Goal: Task Accomplishment & Management: Manage account settings

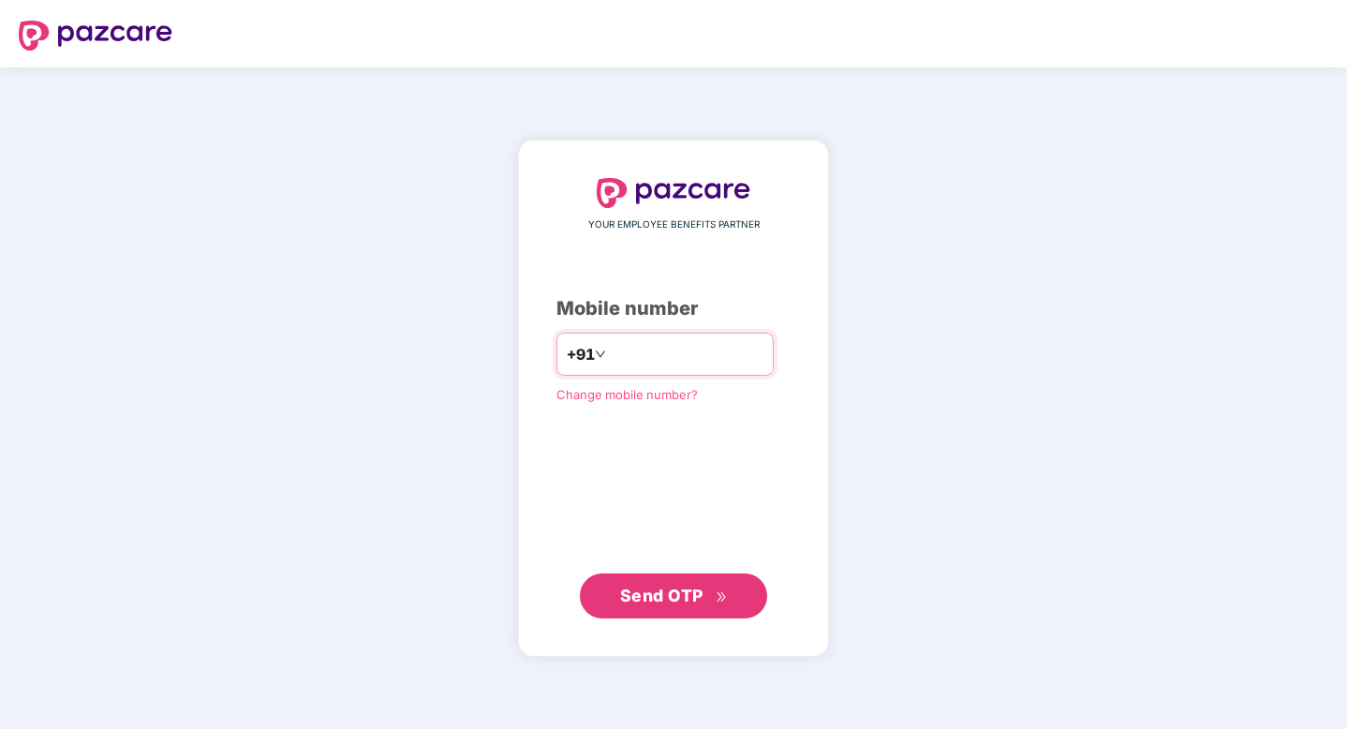
click at [725, 351] on input "number" at bounding box center [687, 354] width 154 height 30
type input "**********"
click at [671, 593] on span "Send OTP" at bounding box center [661, 595] width 83 height 20
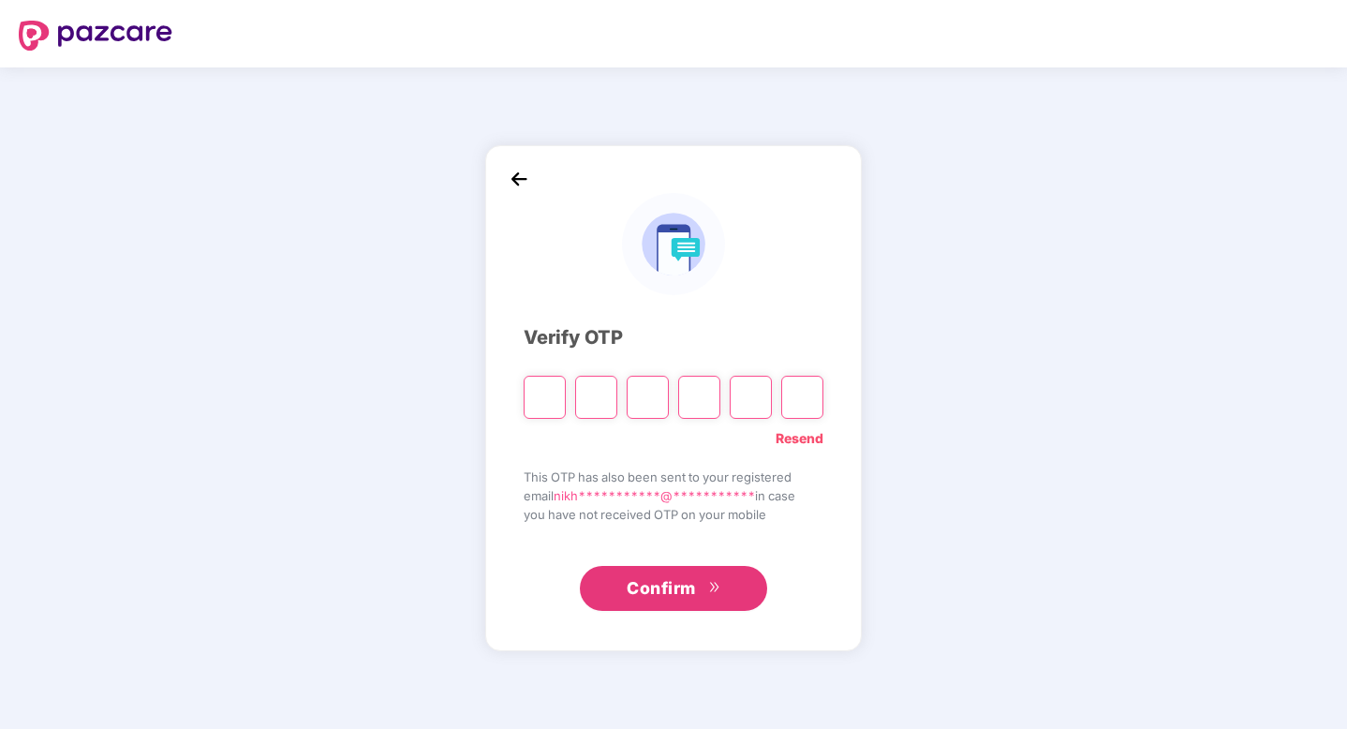
type input "*"
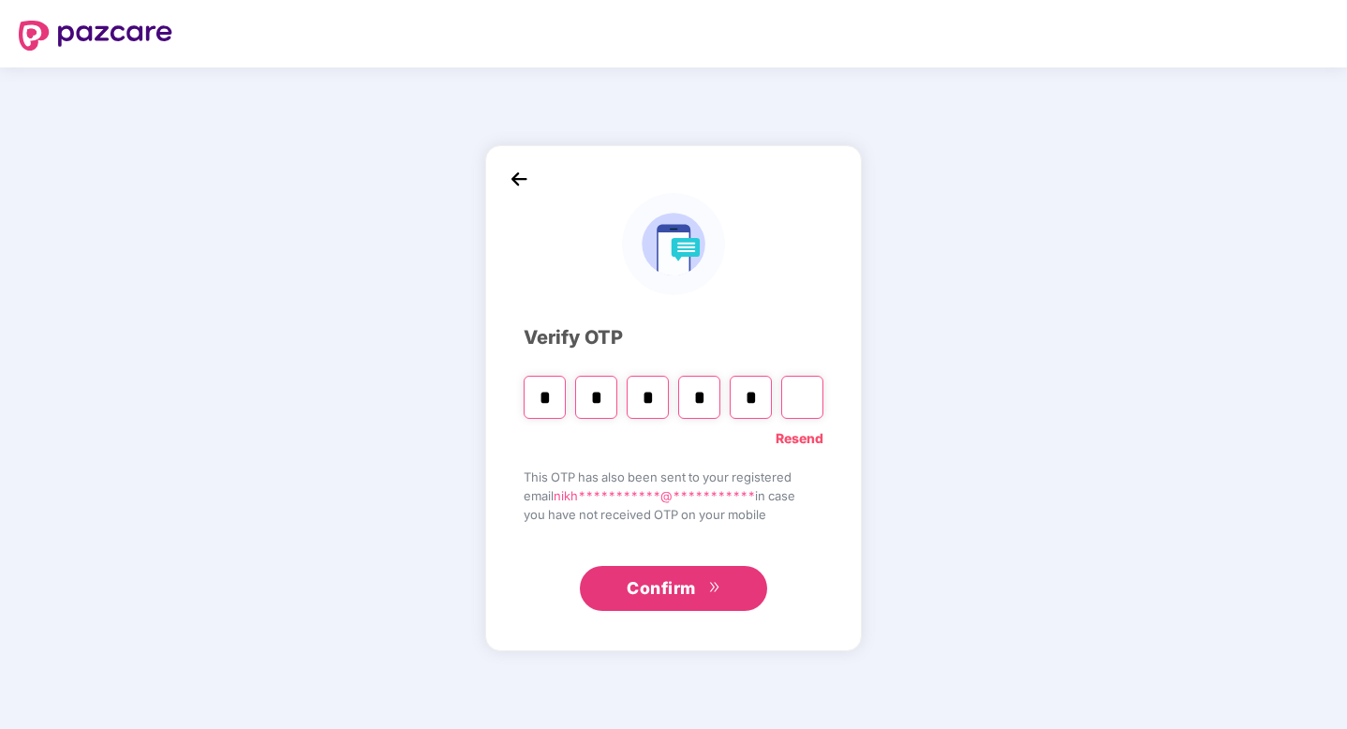
type input "*"
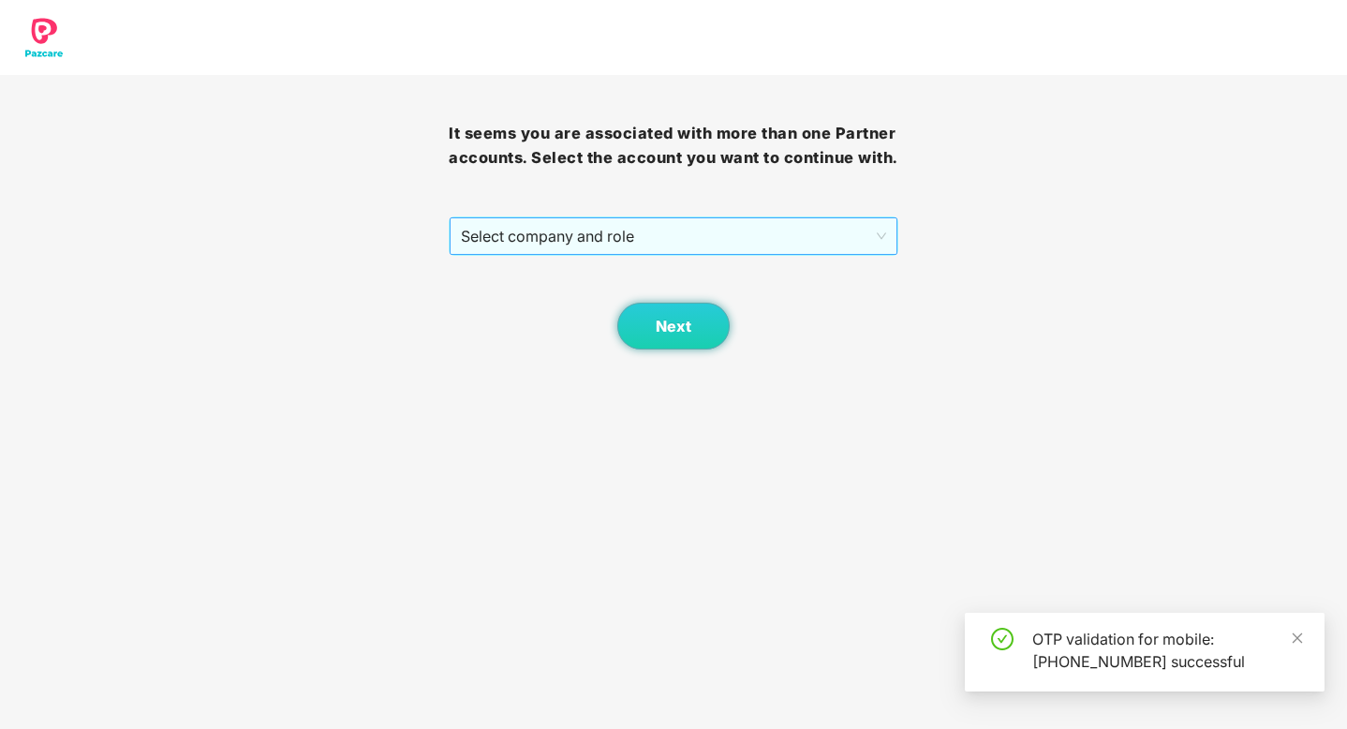
click at [841, 230] on span "Select company and role" at bounding box center [673, 236] width 424 height 36
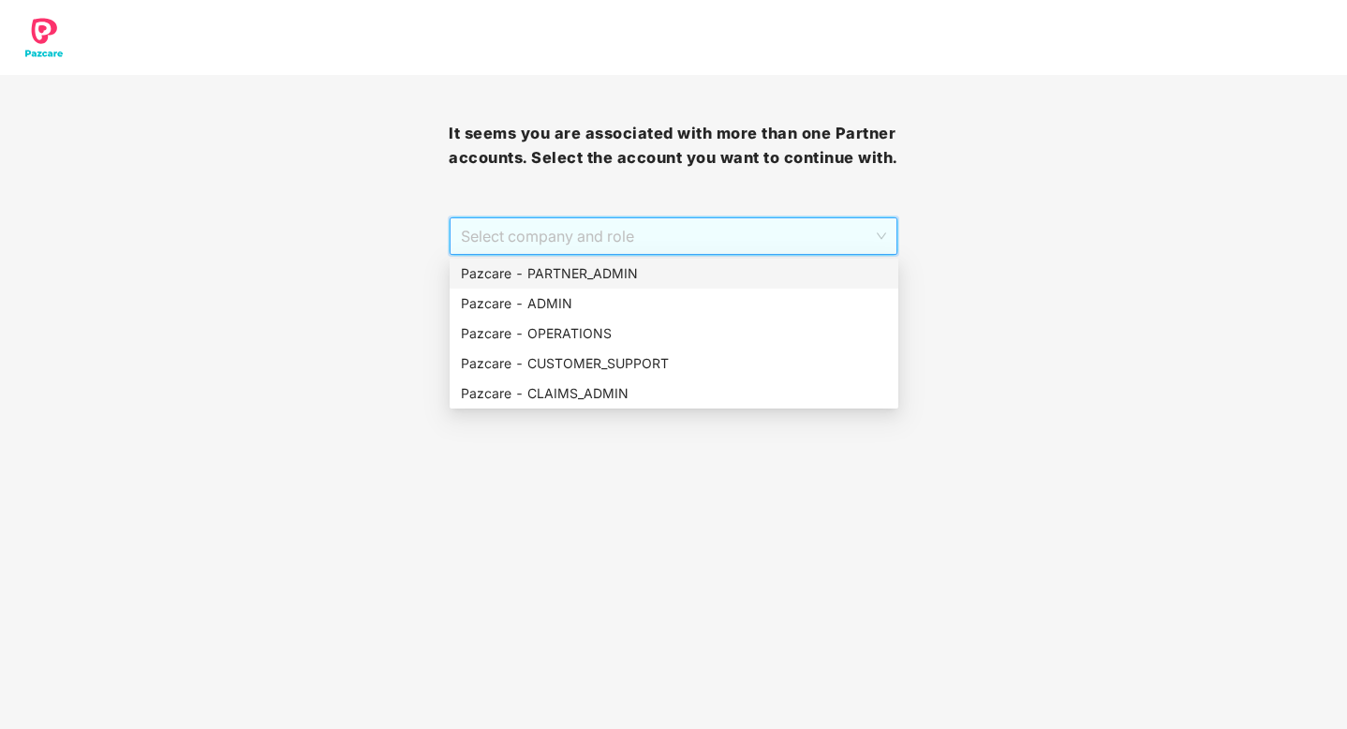
click at [590, 276] on div "Pazcare - PARTNER_ADMIN" at bounding box center [674, 273] width 426 height 21
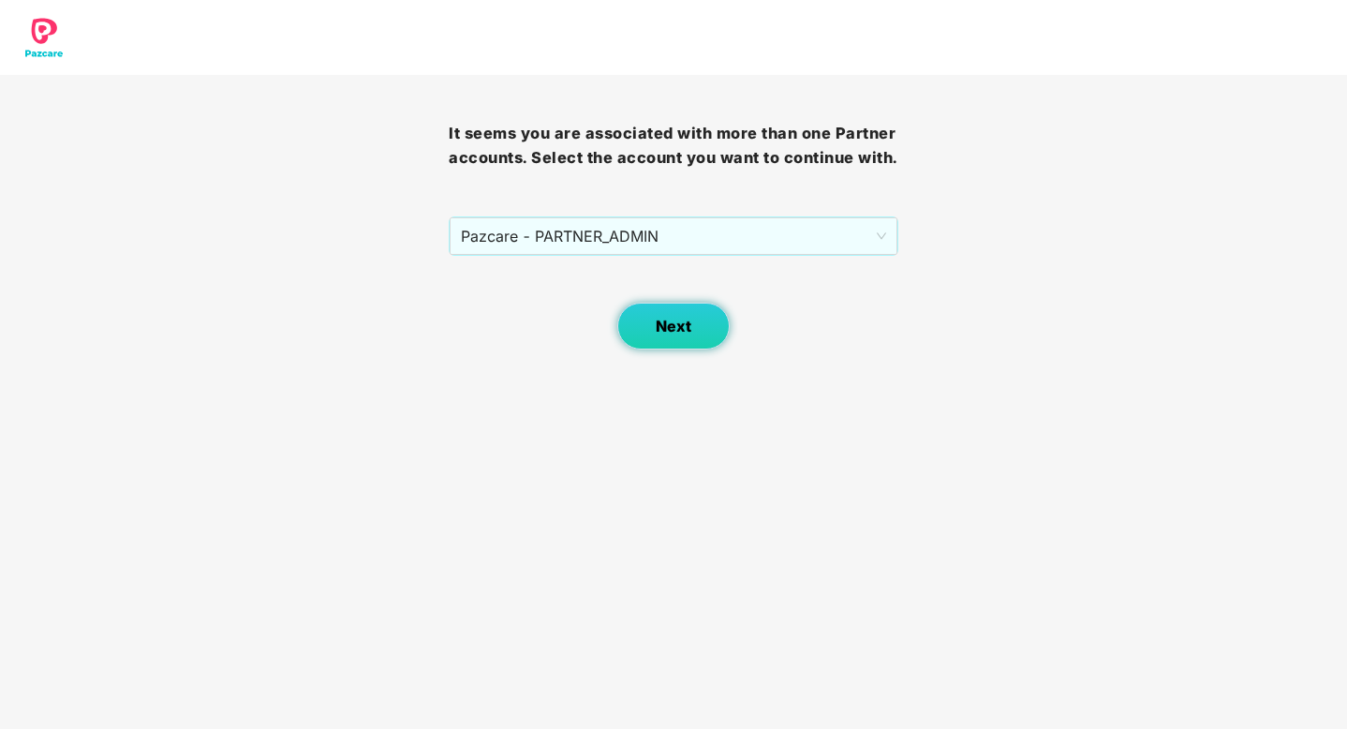
click at [660, 320] on span "Next" at bounding box center [673, 326] width 36 height 18
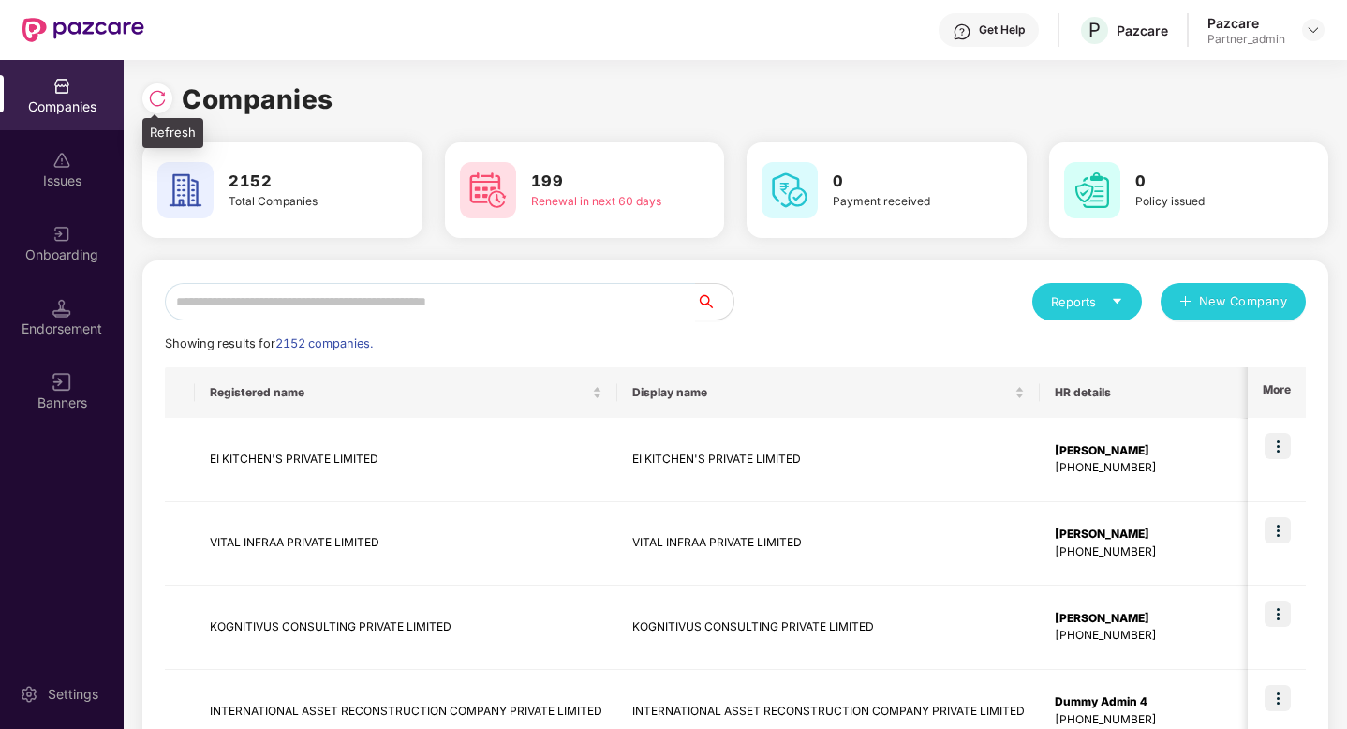
click at [170, 100] on div at bounding box center [157, 98] width 30 height 30
click at [505, 249] on div "Companies 2153 Total Companies 199 Renewal in next 60 days 0 Payment received 0…" at bounding box center [734, 720] width 1185 height 1282
click at [66, 227] on img at bounding box center [61, 234] width 19 height 19
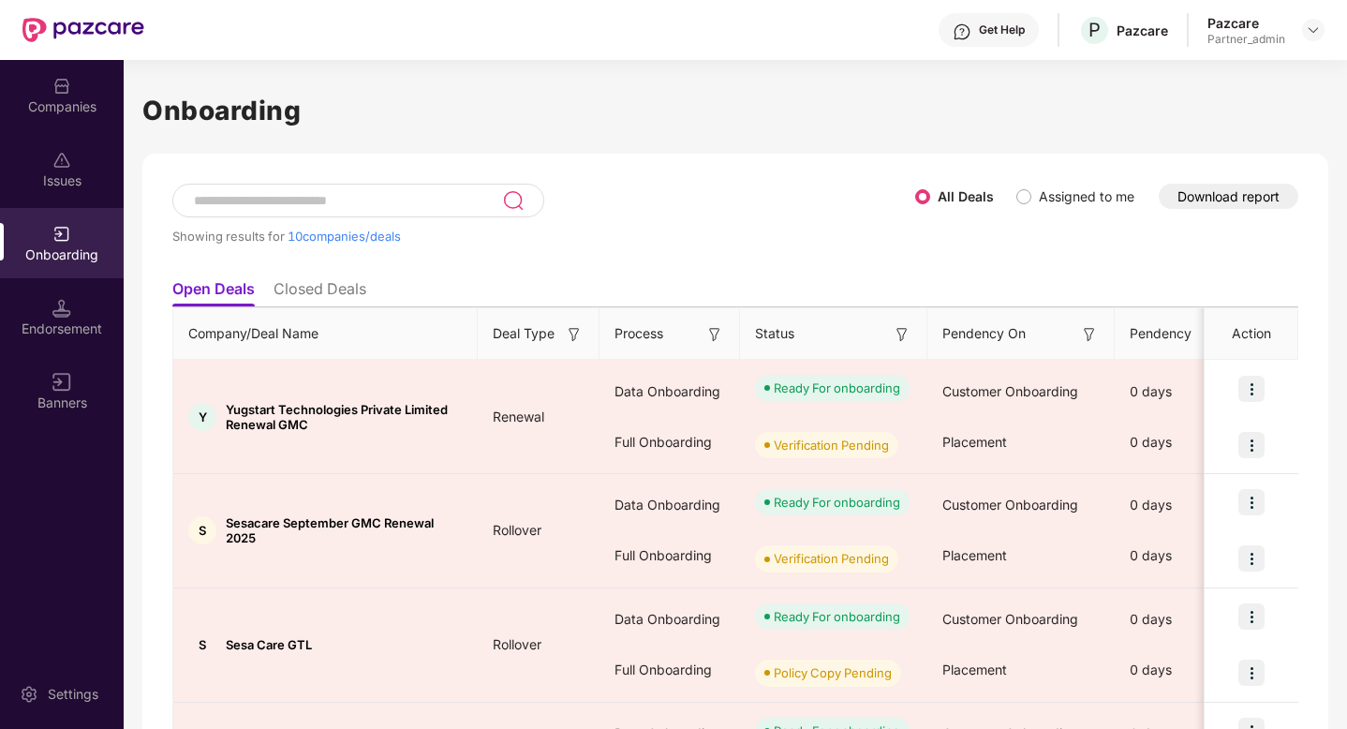
click at [1204, 196] on button "Download report" at bounding box center [1228, 196] width 140 height 25
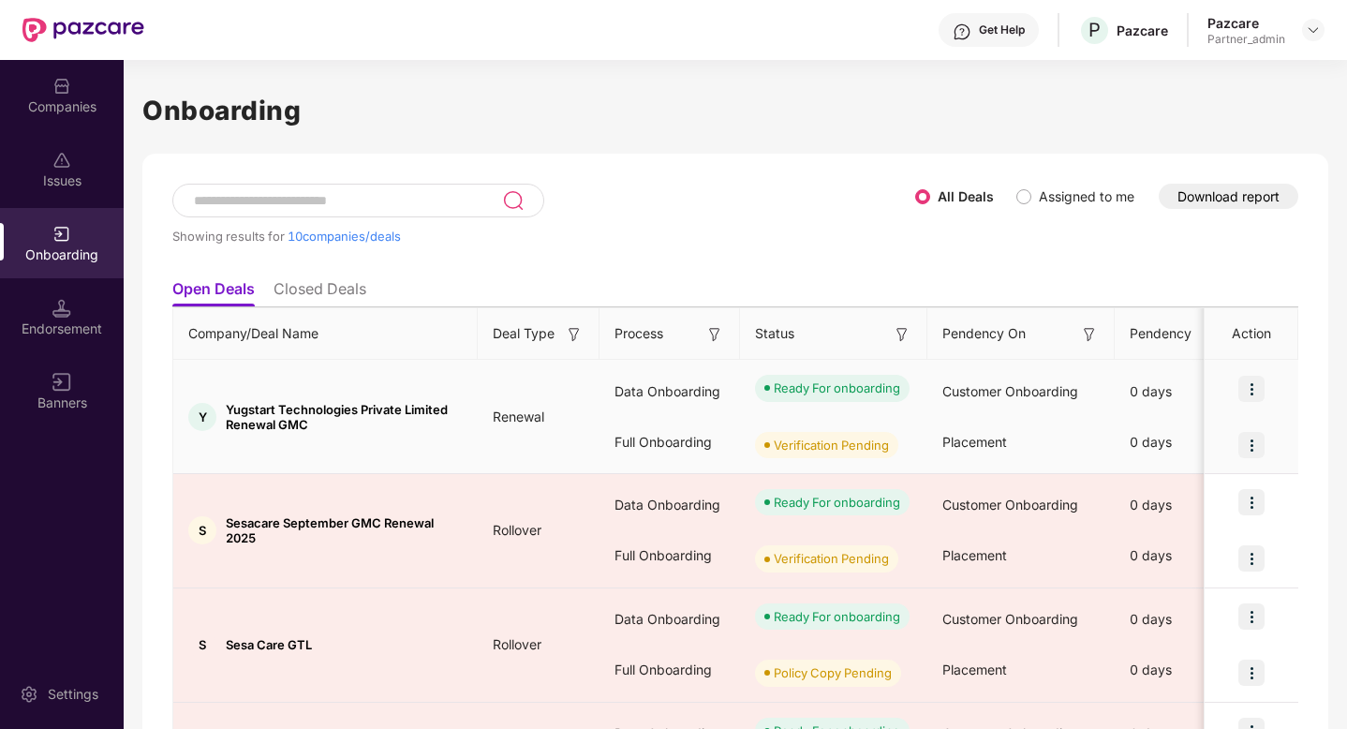
click at [846, 381] on div "Ready For onboarding" at bounding box center [836, 387] width 126 height 19
